Goal: Find contact information: Find contact information

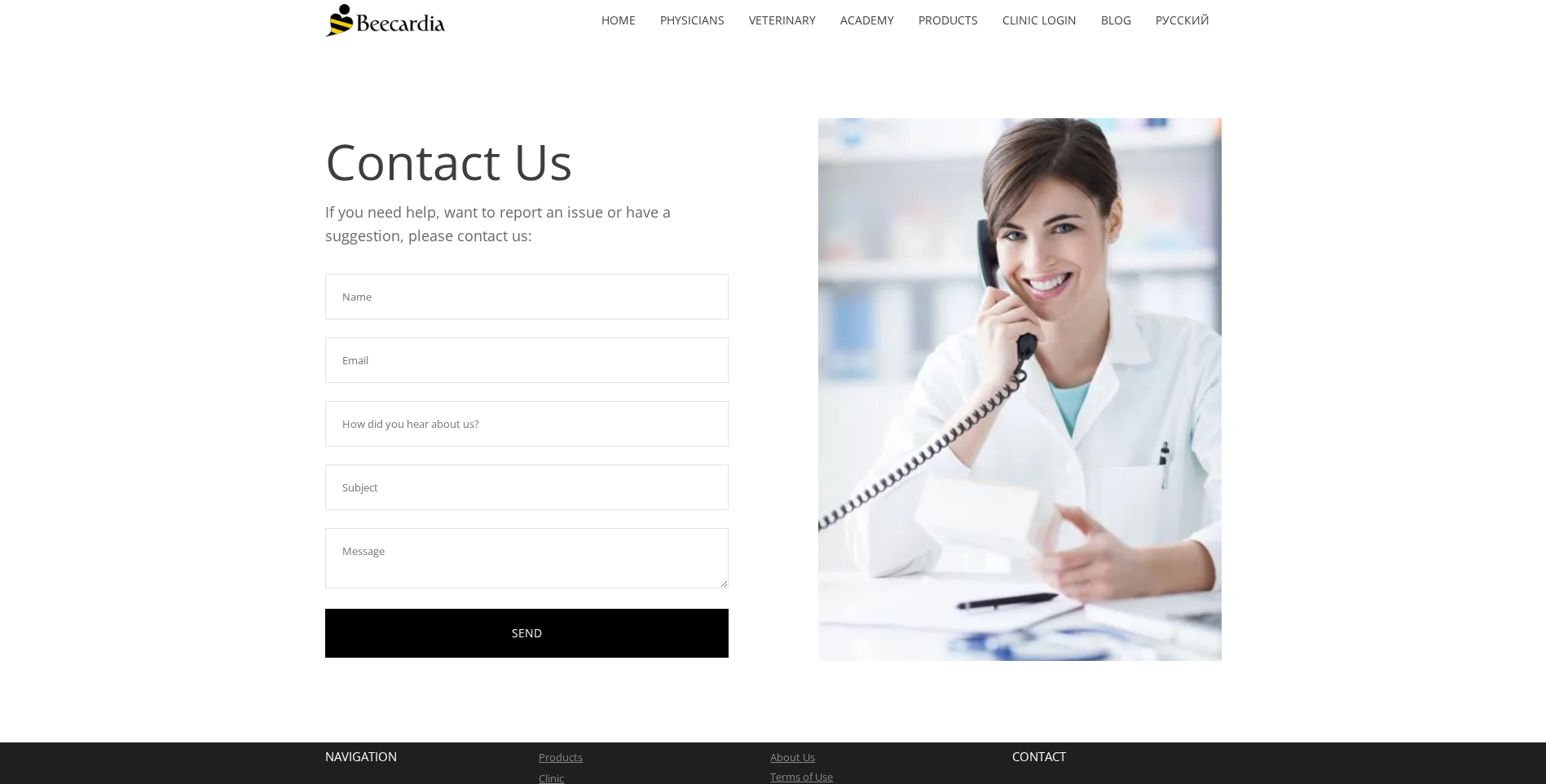
click at [335, 282] on input "text" at bounding box center [527, 297] width 403 height 46
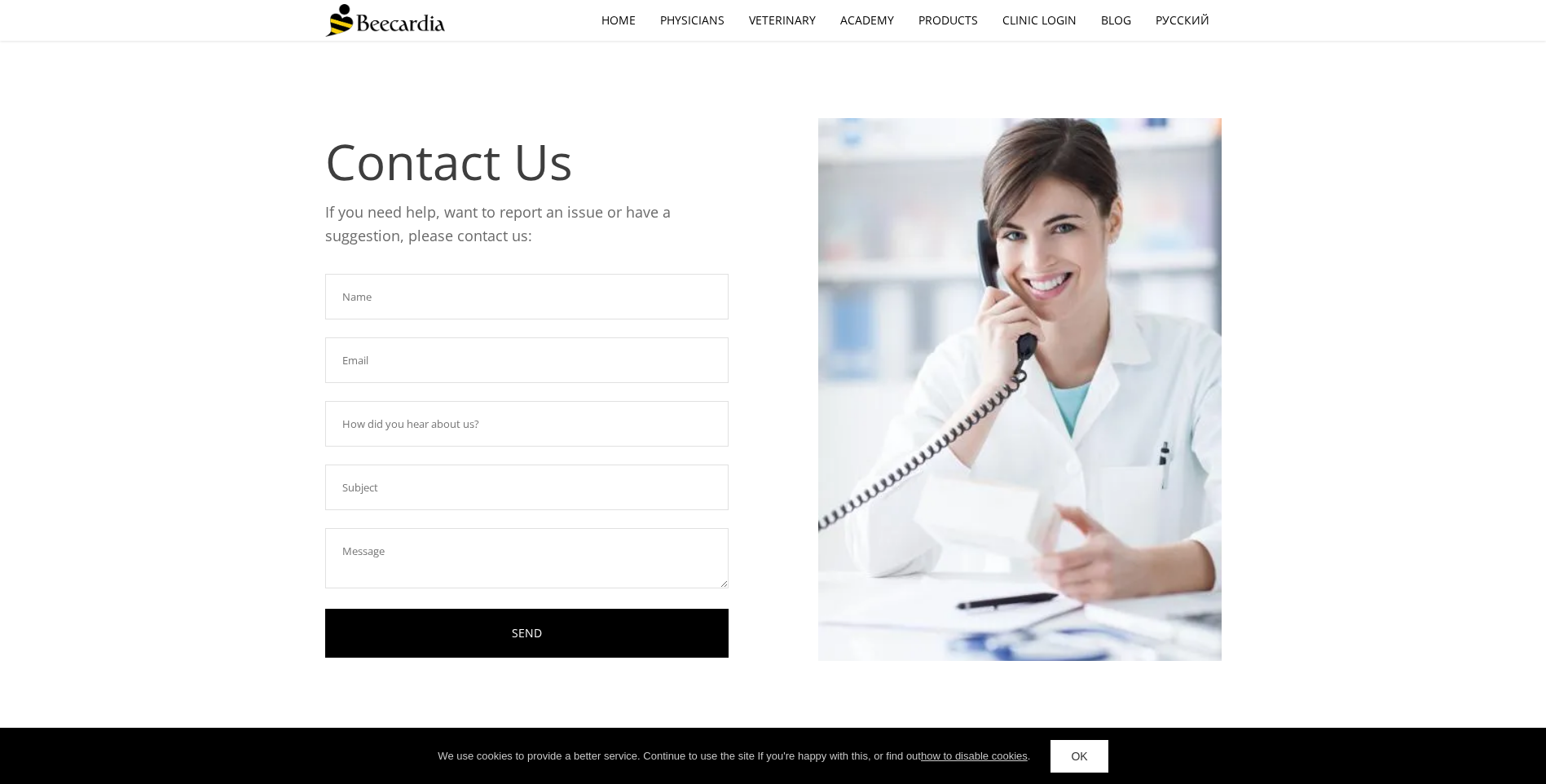
scroll to position [140, 0]
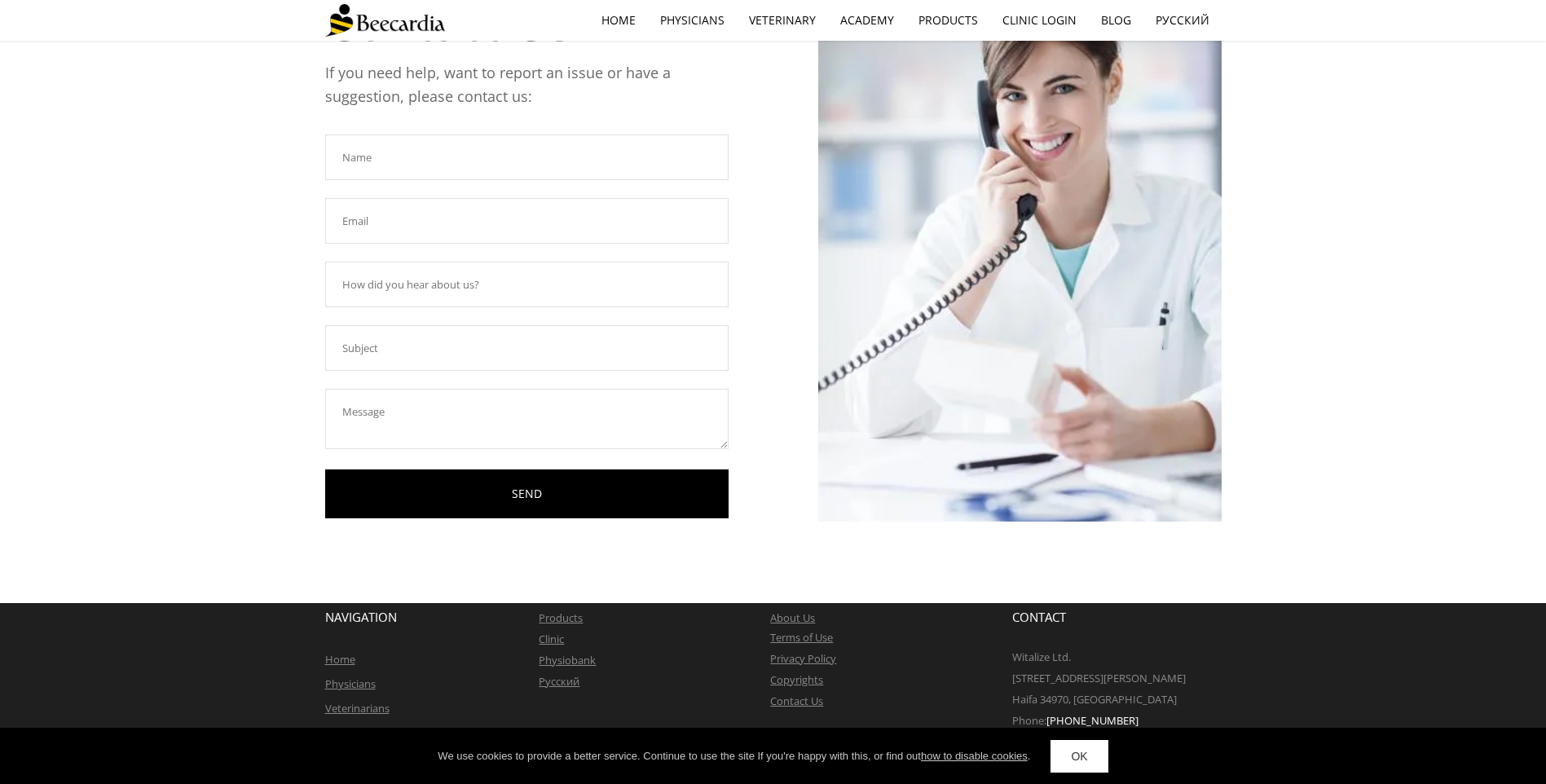
click at [1089, 754] on link "OK" at bounding box center [1080, 756] width 57 height 33
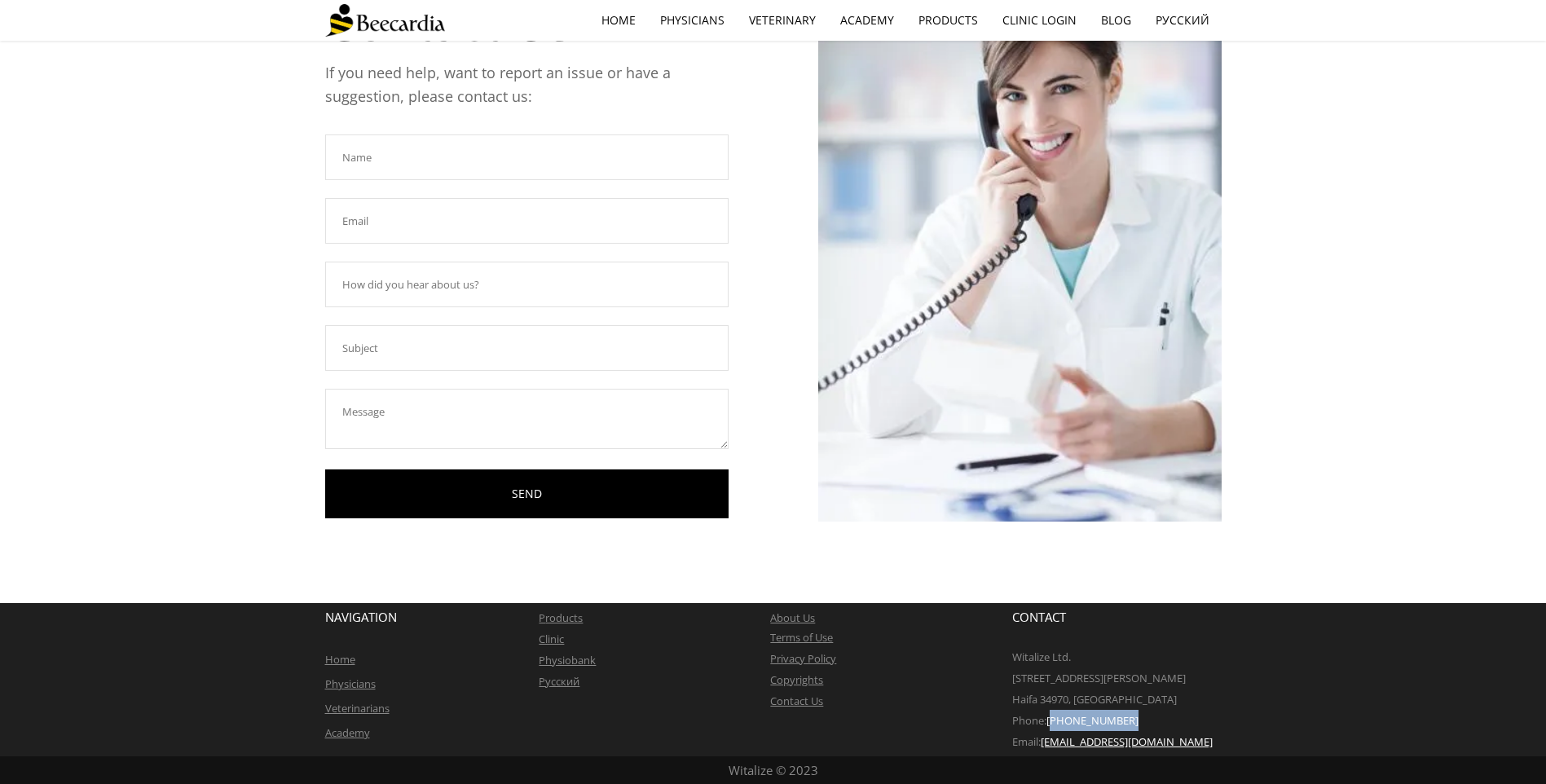
drag, startPoint x: 1132, startPoint y: 718, endPoint x: 1057, endPoint y: 722, distance: 75.1
click at [1057, 722] on p "Phone: +972-4-8110677" at bounding box center [1117, 721] width 210 height 21
click at [1089, 711] on p "Phone: +972-4-8110677" at bounding box center [1117, 721] width 210 height 21
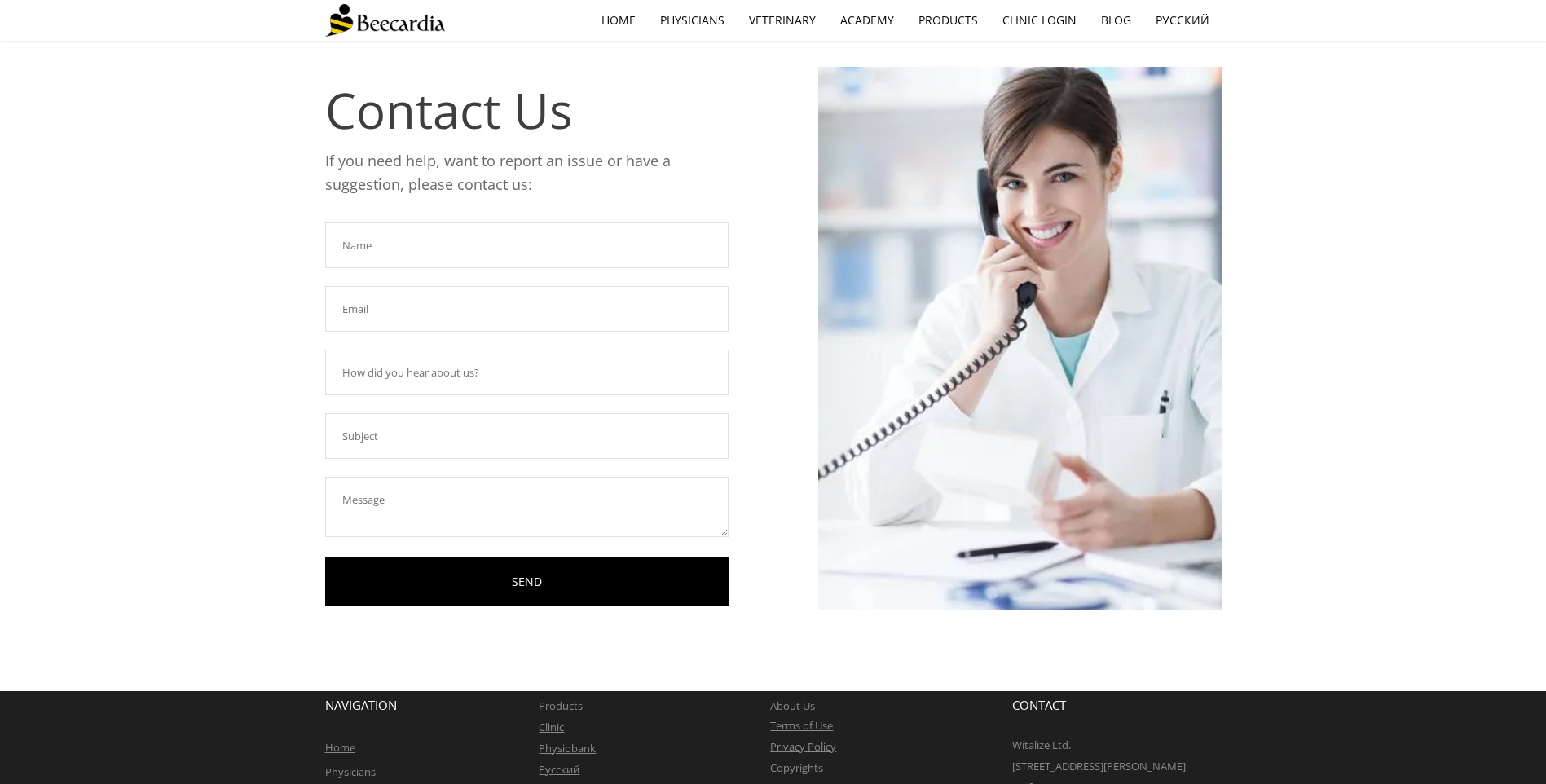
scroll to position [0, 0]
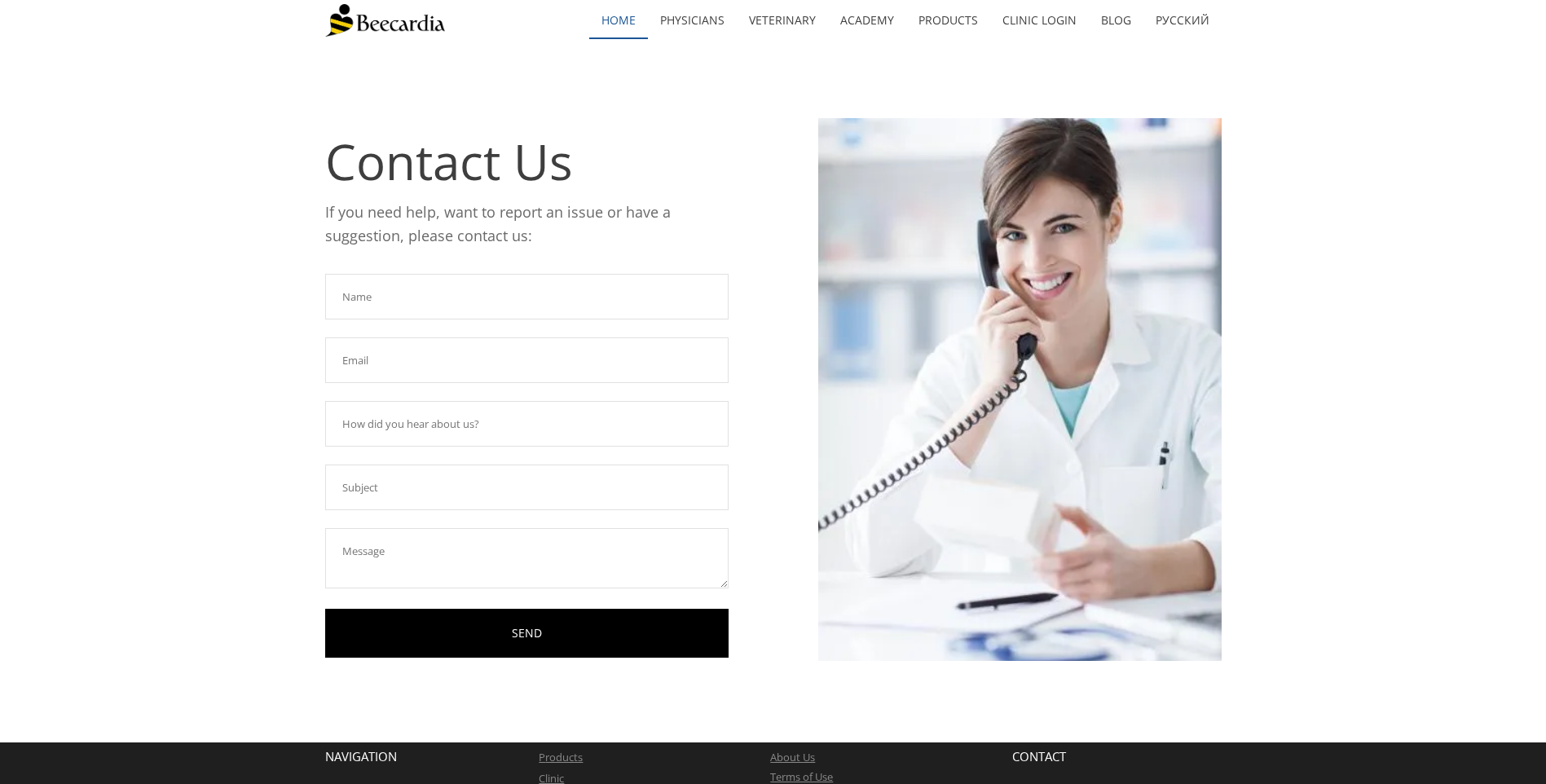
click at [627, 23] on link "home" at bounding box center [618, 20] width 58 height 37
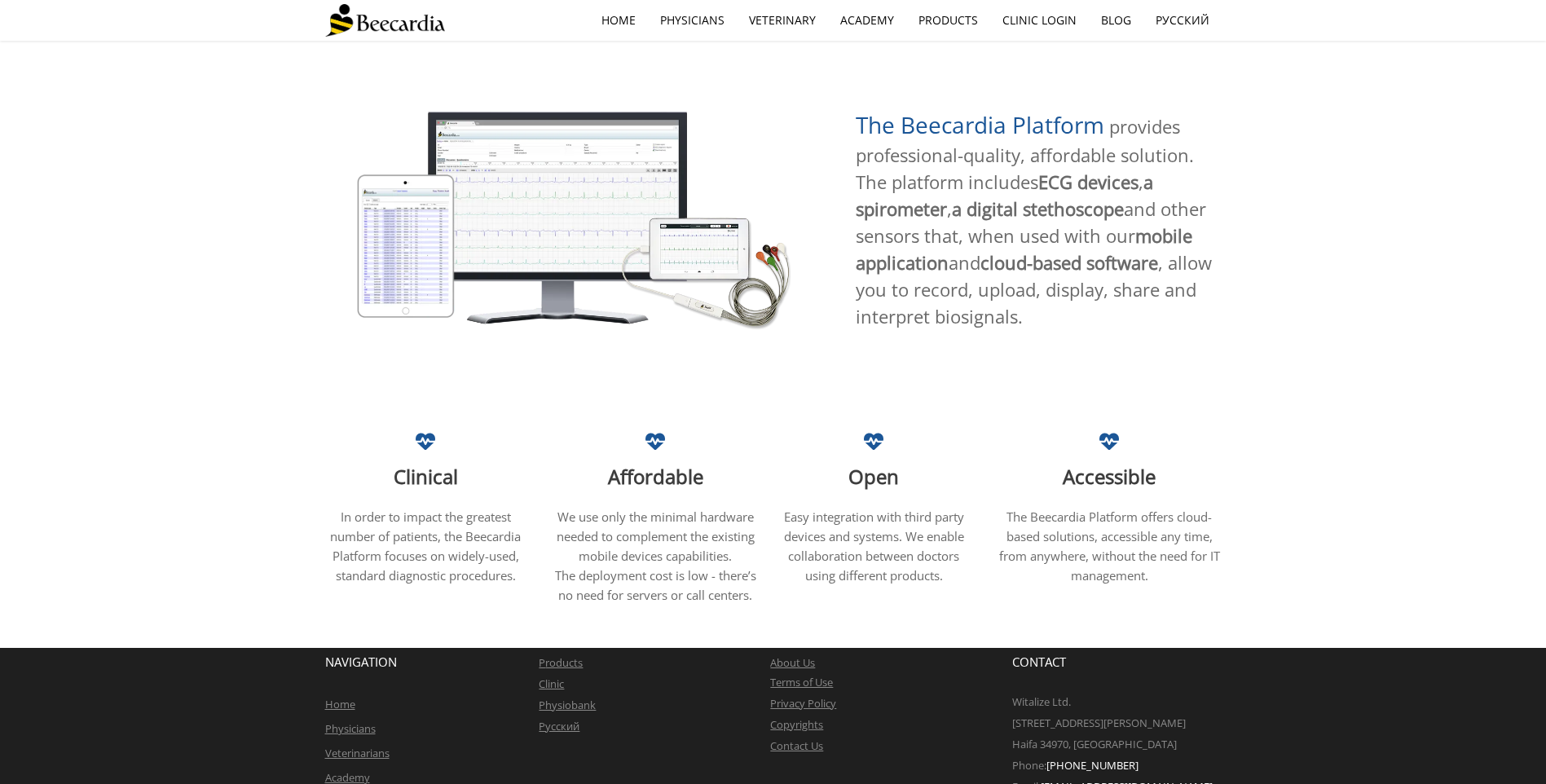
scroll to position [816, 0]
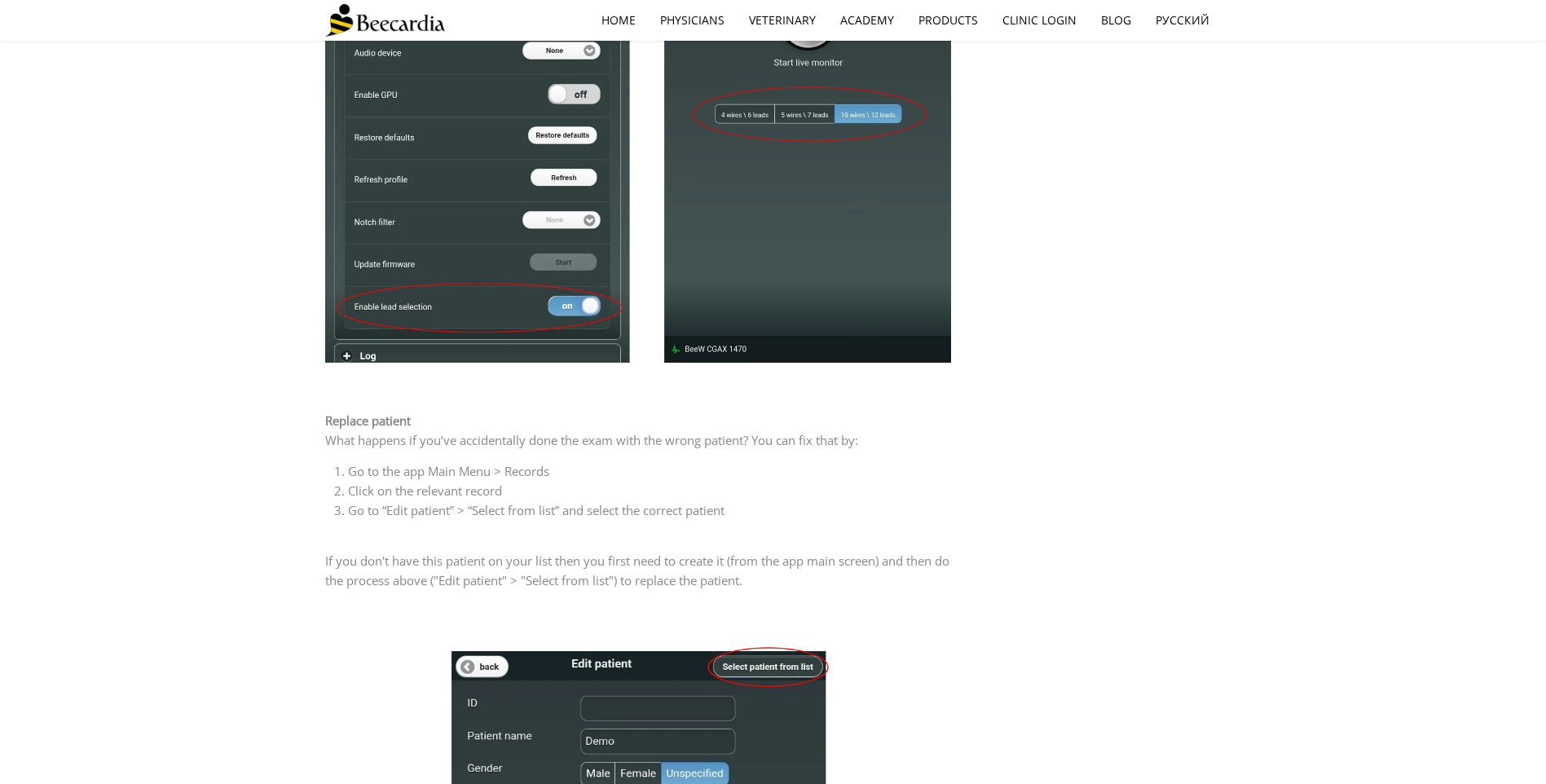
scroll to position [2038, 0]
